Goal: Task Accomplishment & Management: Manage account settings

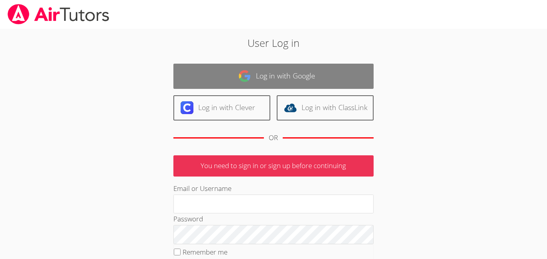
type input "j.escobarmata907@cvuhsd.org"
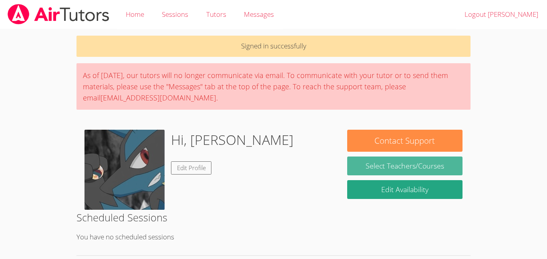
click at [369, 173] on link "Select Teachers/Courses" at bounding box center [404, 166] width 115 height 19
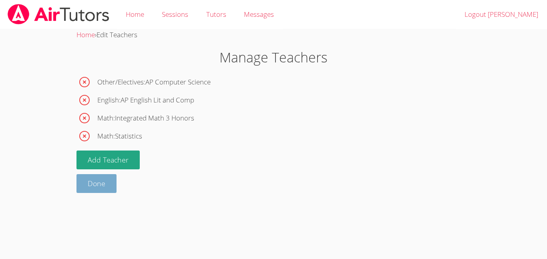
click at [111, 183] on link "Done" at bounding box center [97, 183] width 40 height 19
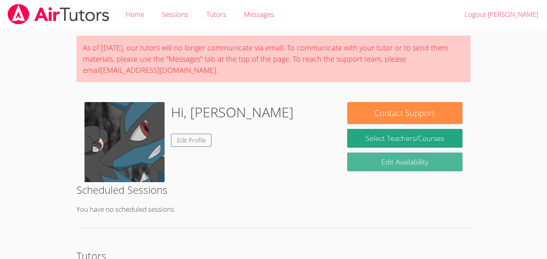
click at [441, 159] on link "Edit Availability" at bounding box center [404, 162] width 115 height 19
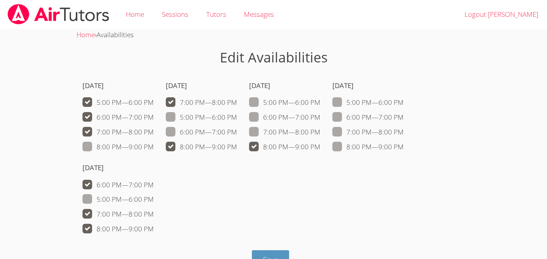
scroll to position [22, 0]
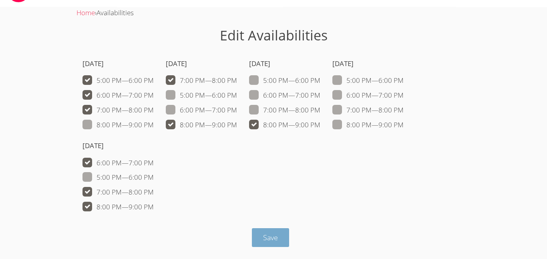
click at [266, 244] on button "Save" at bounding box center [270, 237] width 37 height 19
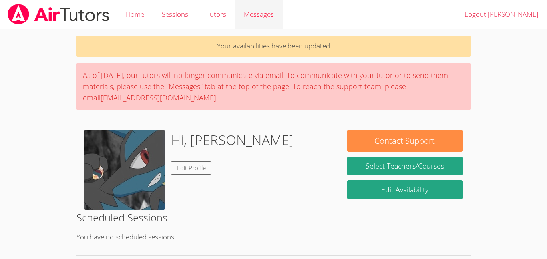
click at [270, 9] on div "Messages" at bounding box center [259, 15] width 30 height 12
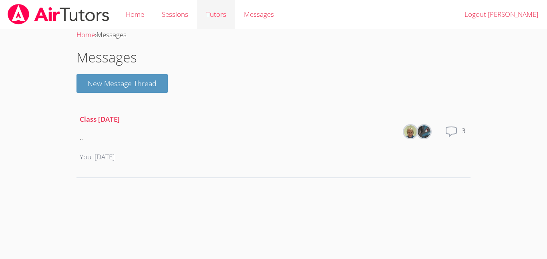
click at [202, 7] on link "Tutors" at bounding box center [216, 14] width 38 height 29
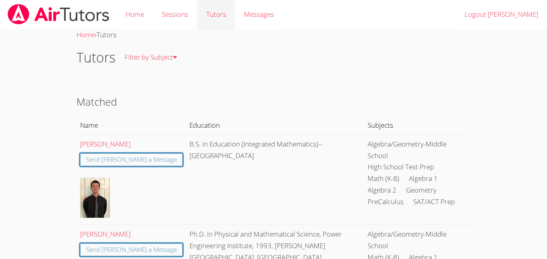
click at [218, 19] on link "Tutors" at bounding box center [216, 14] width 38 height 29
click at [133, 19] on link "Home" at bounding box center [135, 14] width 36 height 29
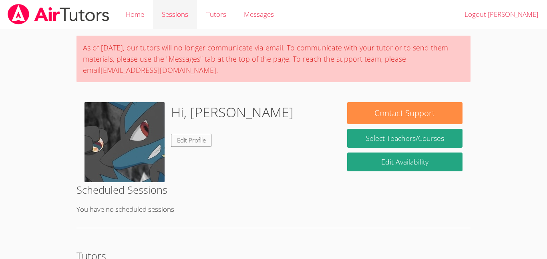
click at [178, 20] on link "Sessions" at bounding box center [175, 14] width 44 height 29
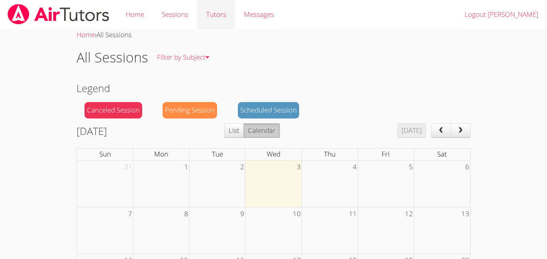
click at [230, 14] on link "Tutors" at bounding box center [216, 14] width 38 height 29
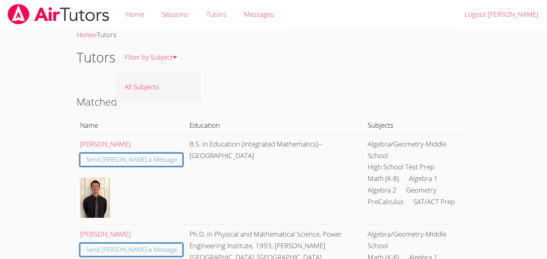
click at [138, 90] on link "All Subjects" at bounding box center [158, 86] width 85 height 29
